Goal: Transaction & Acquisition: Purchase product/service

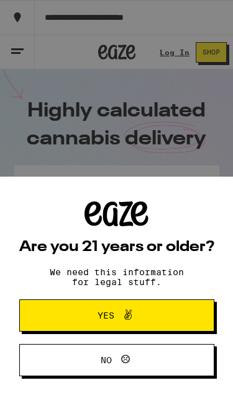
click at [135, 197] on div "Are you 21 years or older? We need this information for legal stuff. Yes No" at bounding box center [116, 289] width 233 height 225
click at [137, 316] on span "Yes" at bounding box center [116, 316] width 94 height 16
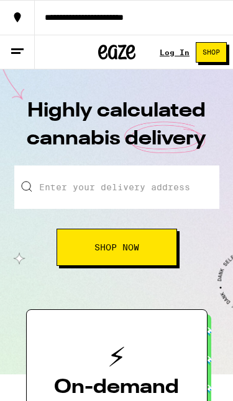
click at [148, 195] on input "Enter your delivery address" at bounding box center [116, 187] width 205 height 43
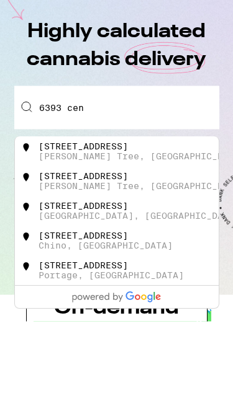
click at [140, 221] on div "[STREET_ADDRESS][PERSON_NAME]" at bounding box center [134, 231] width 194 height 20
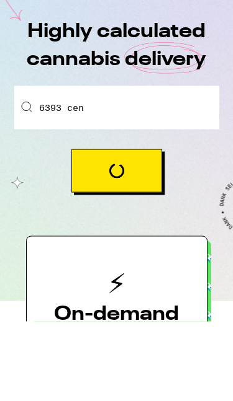
type input "[STREET_ADDRESS][PERSON_NAME]"
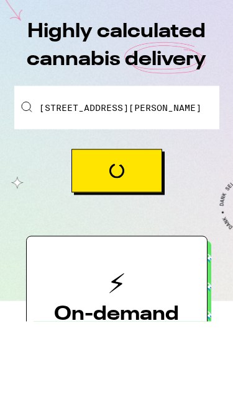
scroll to position [52, 0]
